Goal: Information Seeking & Learning: Find specific fact

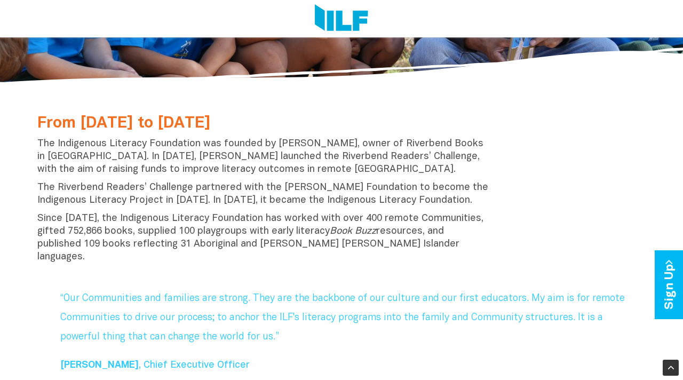
scroll to position [234, 0]
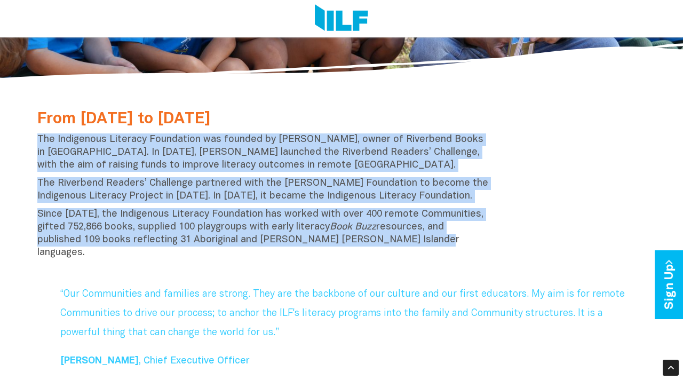
drag, startPoint x: 38, startPoint y: 139, endPoint x: 408, endPoint y: 246, distance: 385.3
click at [409, 247] on div "From 2004 to 2023 The Indigenous Literacy Foundation was founded by Suzy Wilson…" at bounding box center [263, 187] width 468 height 154
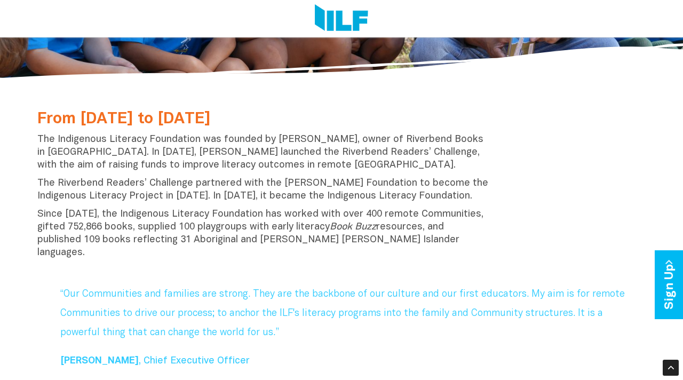
click at [194, 103] on div "From 2004 to 2023 The Indigenous Literacy Foundation was founded by Suzy Wilson…" at bounding box center [341, 187] width 624 height 170
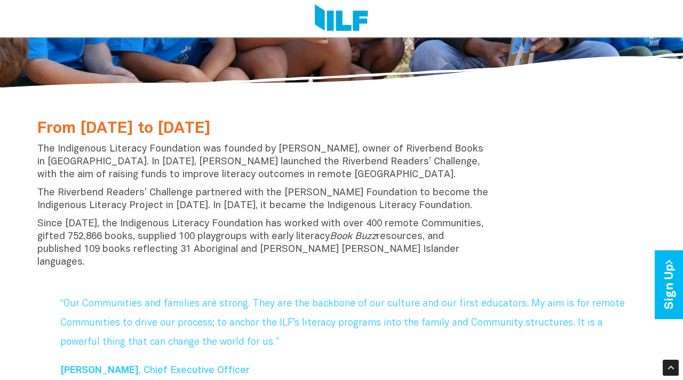
scroll to position [0, 0]
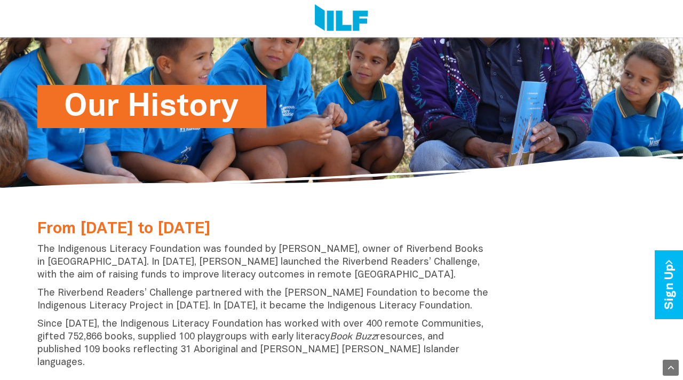
scroll to position [126, 0]
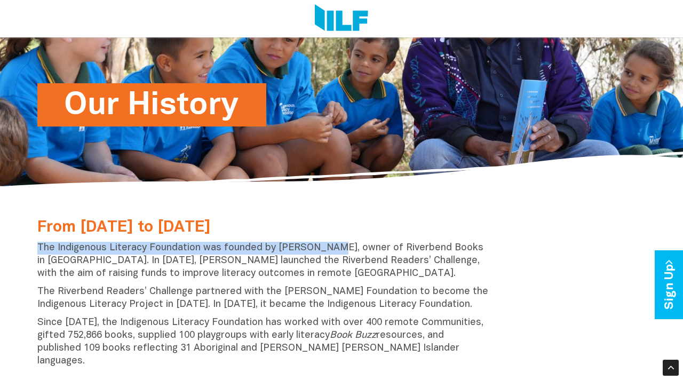
drag, startPoint x: 38, startPoint y: 246, endPoint x: 325, endPoint y: 248, distance: 286.9
click at [325, 248] on p "The Indigenous Literacy Foundation was founded by [PERSON_NAME], owner of River…" at bounding box center [263, 261] width 452 height 38
copy p "The Indigenous Literacy Foundation was founded by [PERSON_NAME]"
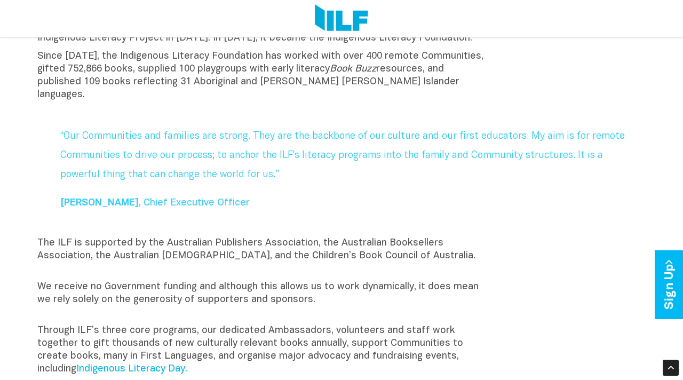
scroll to position [390, 0]
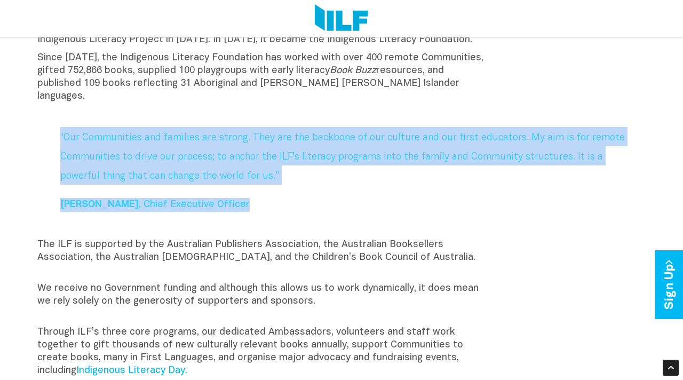
drag, startPoint x: 229, startPoint y: 194, endPoint x: 55, endPoint y: 119, distance: 189.9
click at [55, 124] on div "“Our Communities and families are strong. They are the backbone of our culture …" at bounding box center [353, 170] width 600 height 93
copy div "“Our Communities and families are strong. They are the backbone of our culture …"
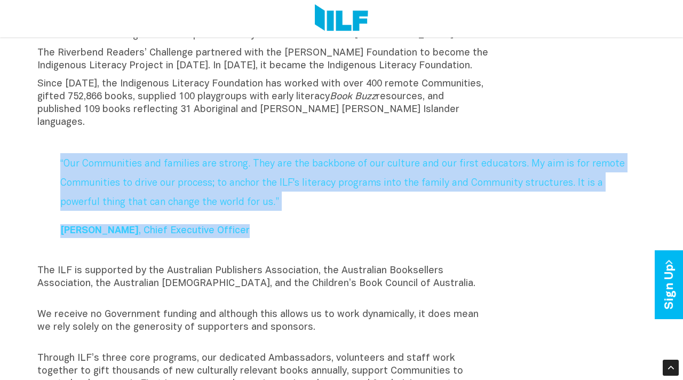
scroll to position [366, 0]
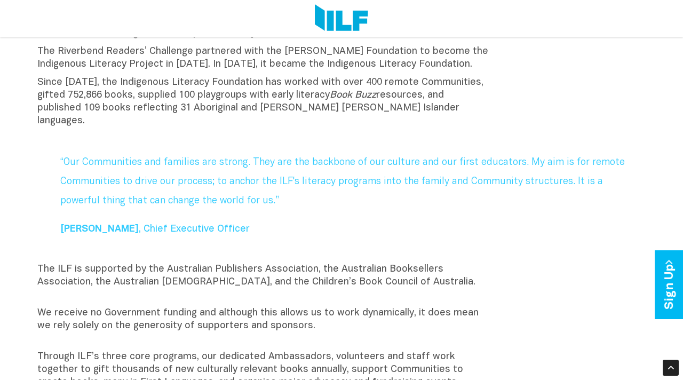
click at [328, 263] on p "The ILF is supported by the Australian Publishers Association, the Australian B…" at bounding box center [263, 282] width 452 height 38
